Goal: Find specific page/section: Find specific page/section

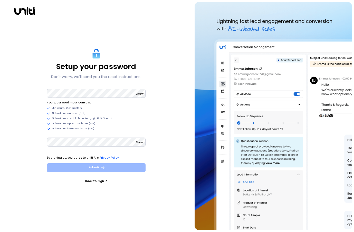
click at [113, 169] on button "Submit" at bounding box center [96, 167] width 99 height 9
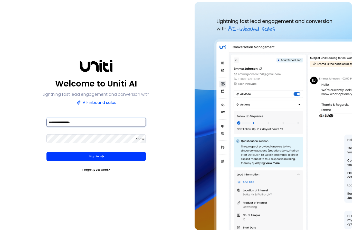
type input "**********"
click at [96, 156] on button "Sign In" at bounding box center [95, 156] width 99 height 9
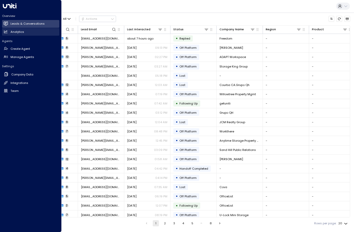
click at [23, 31] on h2 "Analytics" at bounding box center [18, 32] width 14 height 4
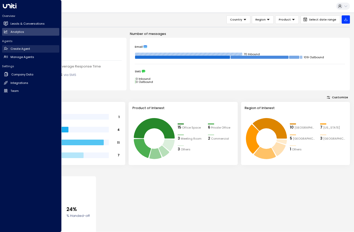
click at [24, 48] on h2 "Create Agent" at bounding box center [20, 49] width 19 height 4
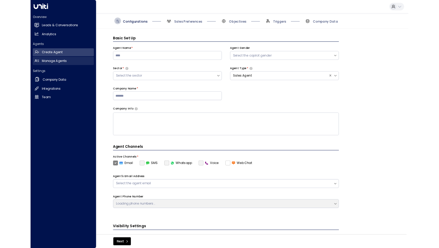
scroll to position [6, 0]
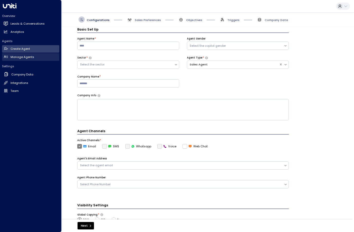
click at [24, 58] on h2 "Manage Agents" at bounding box center [23, 57] width 24 height 4
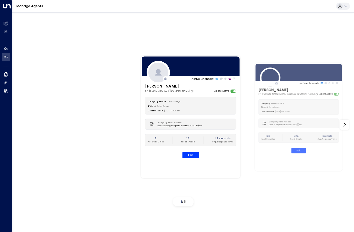
click at [293, 2] on div "Manage Agents" at bounding box center [182, 6] width 341 height 13
click at [200, 34] on div "Active Channels: [PERSON_NAME] [EMAIL_ADDRESS][DOMAIN_NAME] Agent Active Compan…" at bounding box center [182, 121] width 341 height 219
click at [209, 1] on div "Manage Agents" at bounding box center [182, 6] width 341 height 13
